Goal: Find specific page/section: Find specific page/section

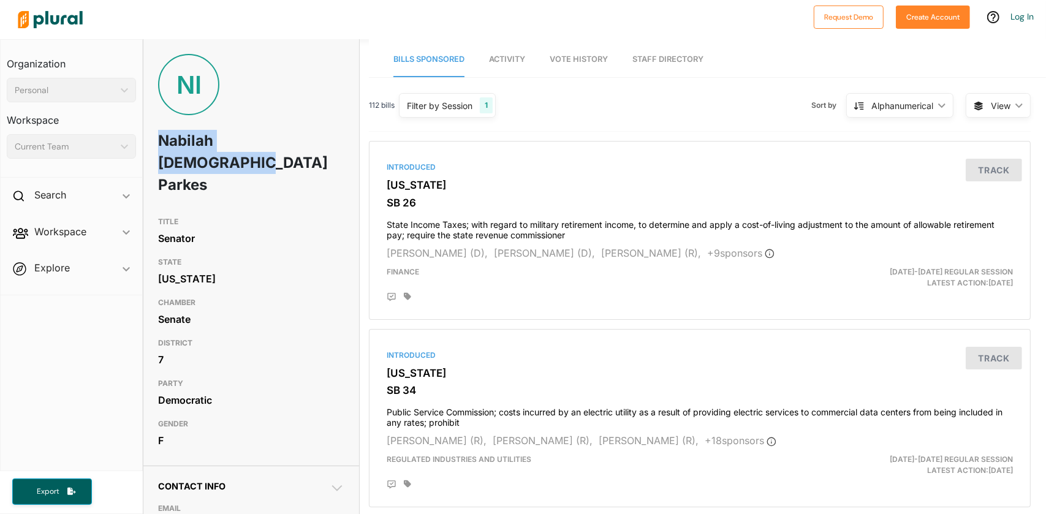
drag, startPoint x: 161, startPoint y: 139, endPoint x: 210, endPoint y: 167, distance: 56.2
click at [210, 167] on h1 "Nabilah Islam Parkes" at bounding box center [214, 163] width 112 height 81
copy h1 "Nabilah Islam Parkes"
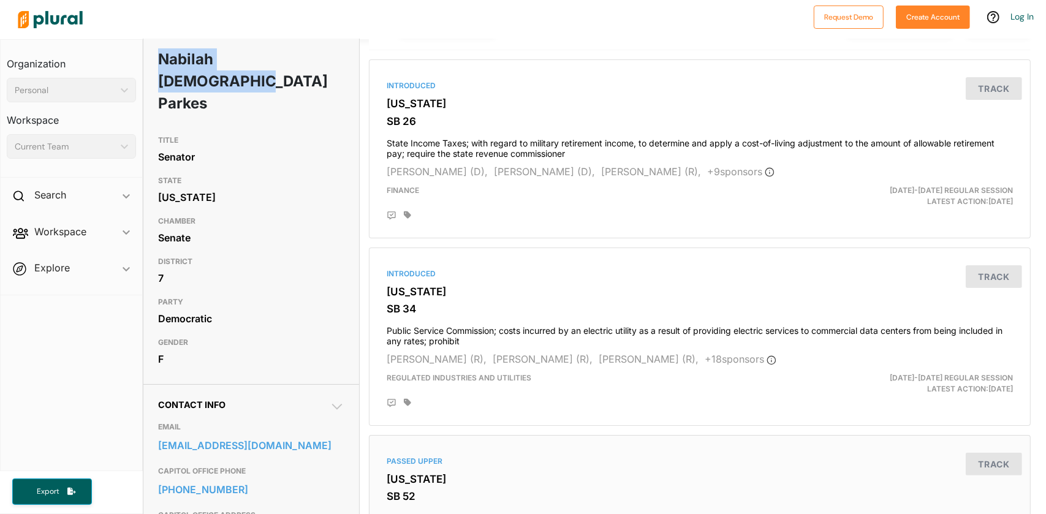
scroll to position [278, 0]
